Goal: Find specific fact: Find specific fact

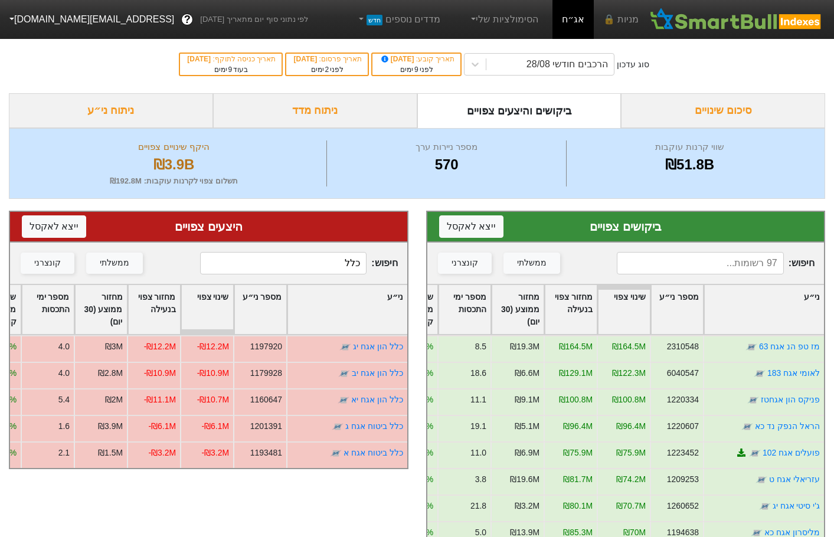
click at [322, 258] on input "כלל" at bounding box center [283, 263] width 167 height 22
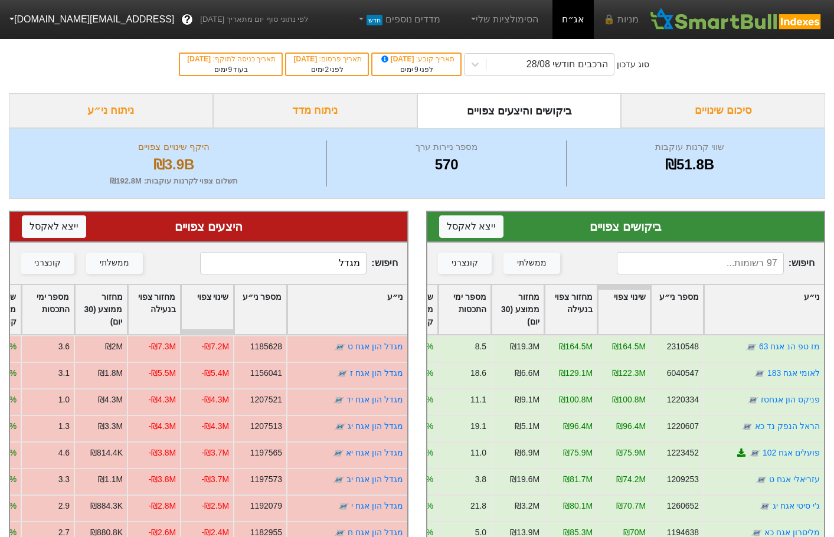
type input "מגדל"
click at [677, 270] on input at bounding box center [700, 263] width 167 height 22
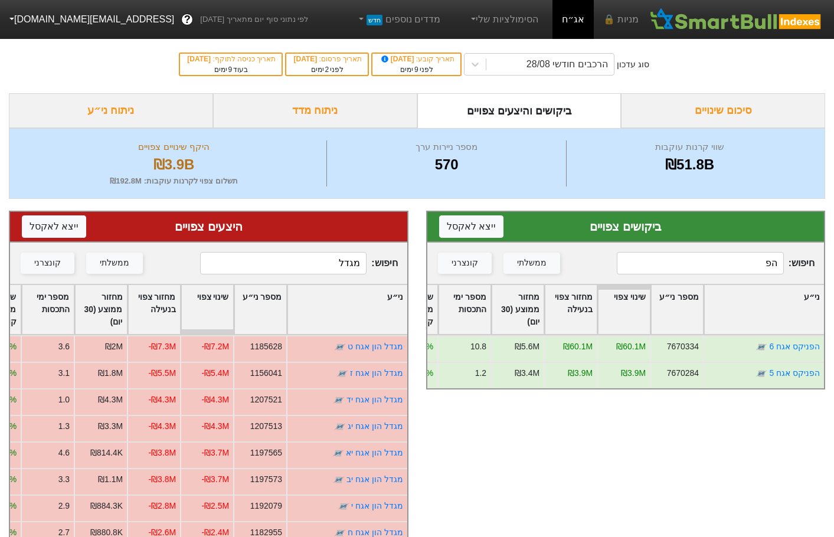
type input "הפ"
click at [327, 269] on input "מגדל" at bounding box center [283, 263] width 167 height 22
type input "פניקס"
click at [666, 273] on input "הפ" at bounding box center [700, 263] width 167 height 22
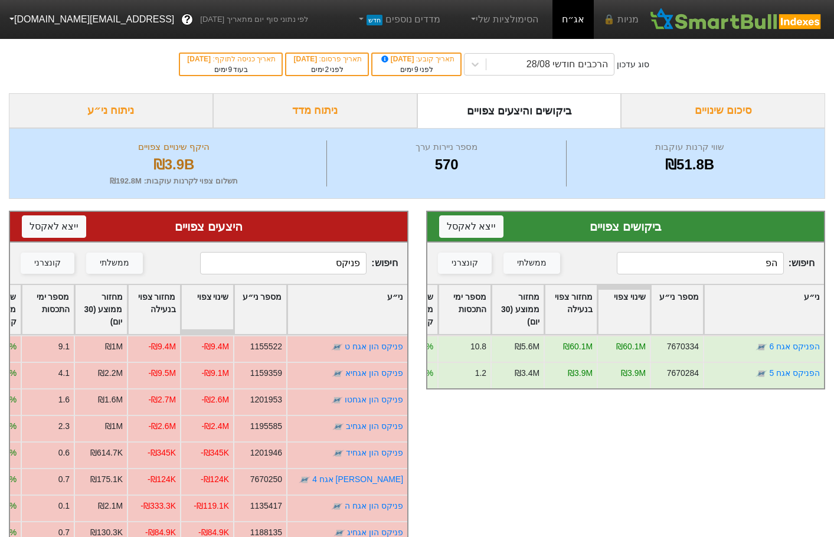
click at [666, 273] on input "הפ" at bounding box center [700, 263] width 167 height 22
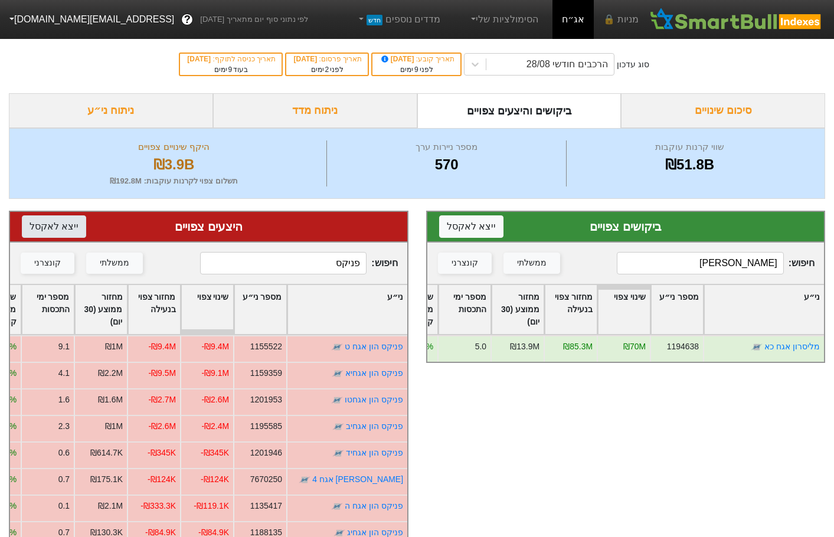
type input "[PERSON_NAME]"
